Goal: Navigation & Orientation: Find specific page/section

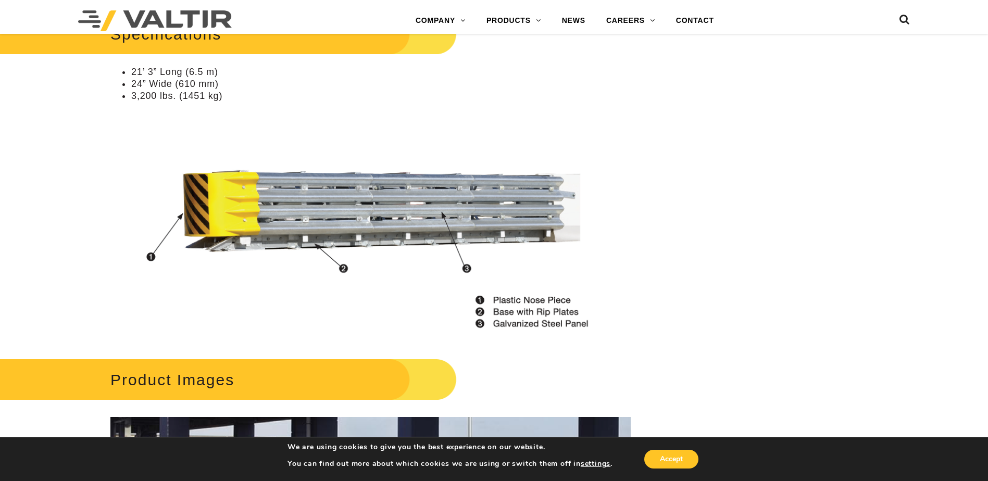
scroll to position [834, 0]
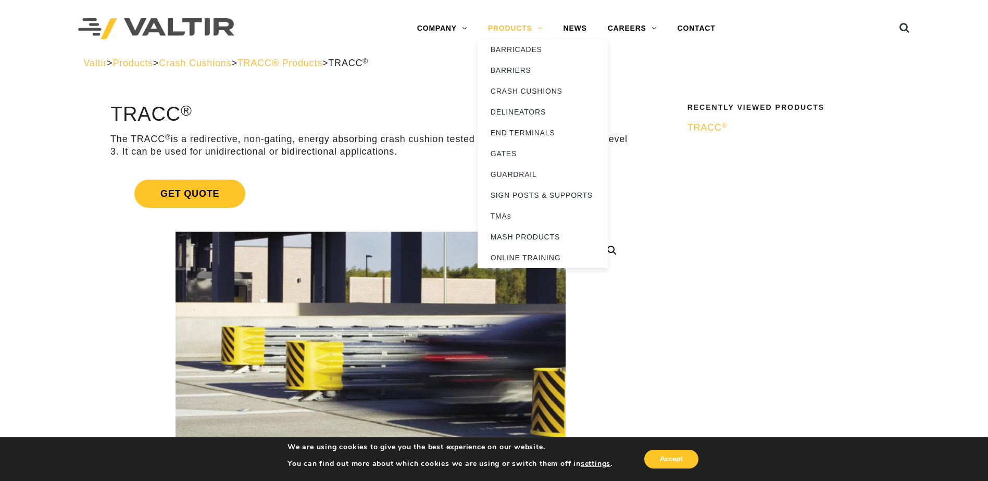
click at [513, 33] on link "PRODUCTS" at bounding box center [516, 28] width 76 height 21
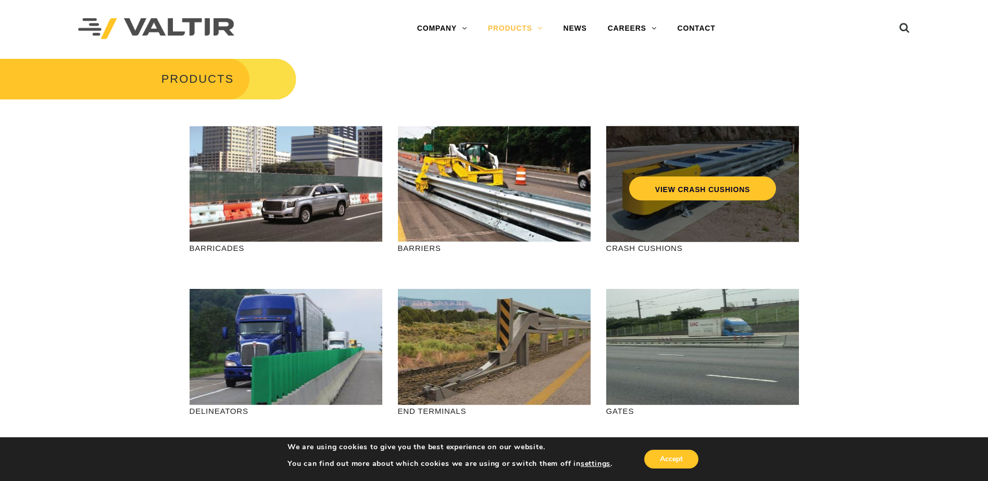
click at [710, 221] on div "VIEW CRASH CUSHIONS" at bounding box center [702, 184] width 193 height 116
click at [717, 183] on link "VIEW CRASH CUSHIONS" at bounding box center [702, 189] width 147 height 24
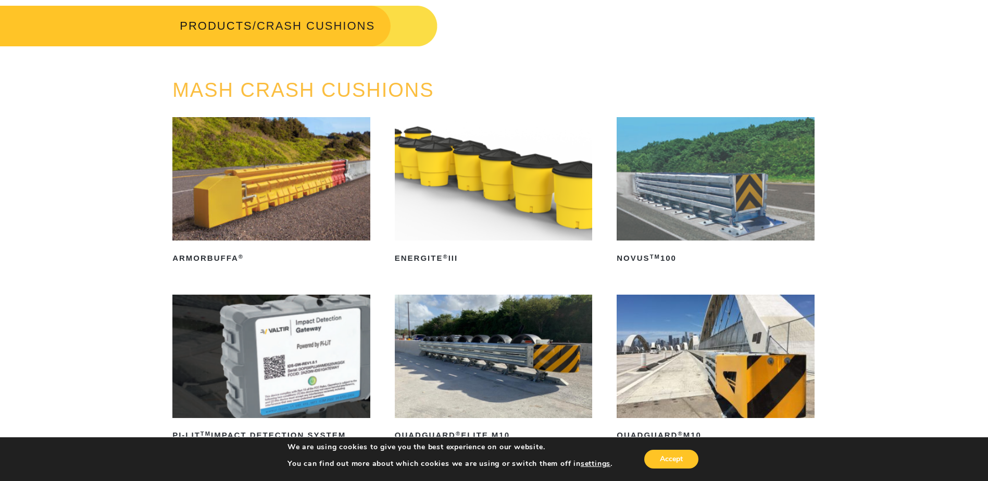
scroll to position [52, 0]
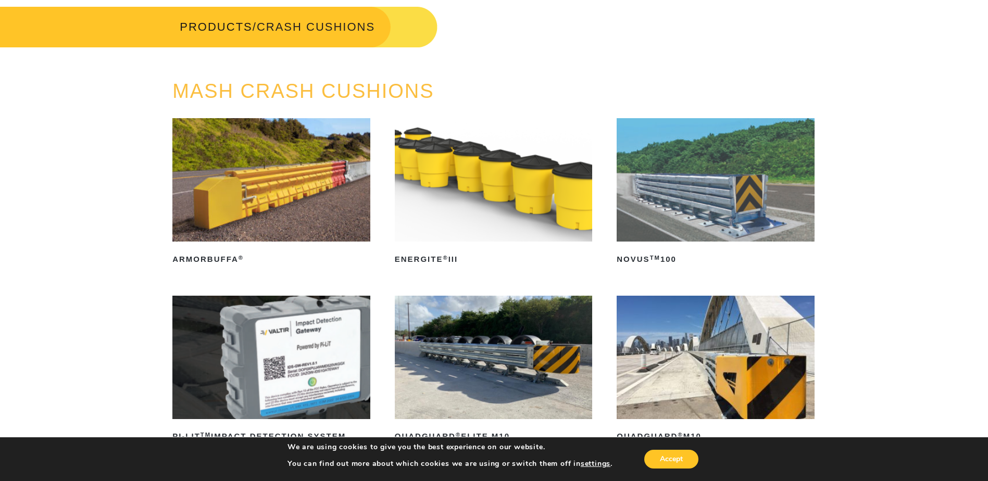
click at [677, 205] on img at bounding box center [716, 179] width 198 height 123
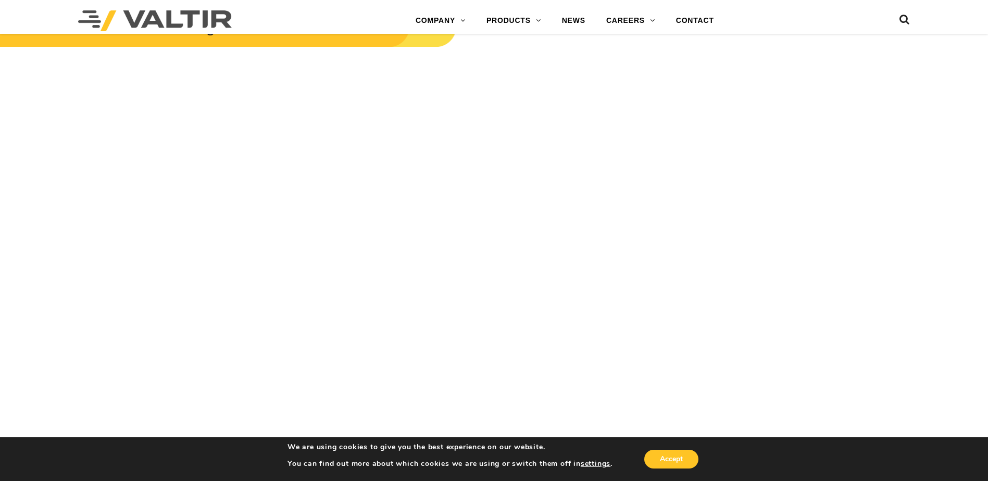
scroll to position [1303, 0]
